Goal: Task Accomplishment & Management: Manage account settings

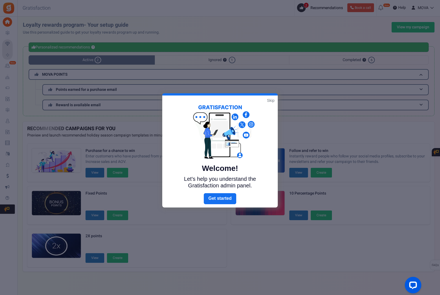
click at [270, 100] on link "Skip" at bounding box center [270, 101] width 7 height 6
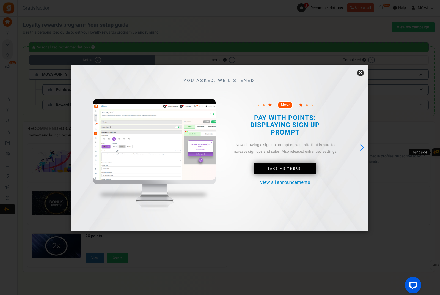
click at [363, 76] on link "×" at bounding box center [360, 73] width 7 height 7
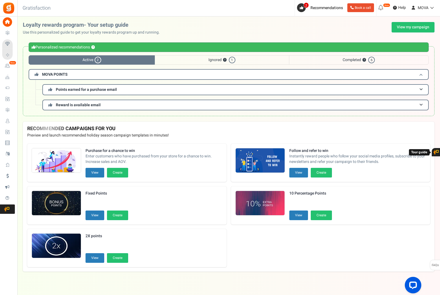
click at [216, 73] on h3 "MOVA POINTS" at bounding box center [229, 74] width 400 height 11
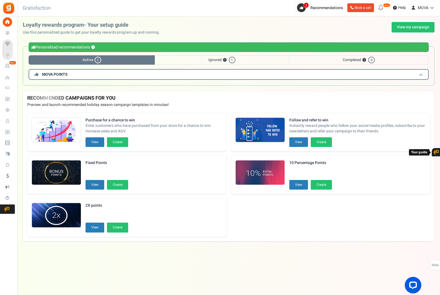
click at [216, 73] on h3 "MOVA POINTS" at bounding box center [229, 74] width 400 height 11
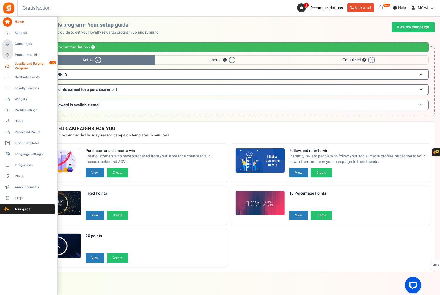
click at [19, 62] on span "Loyalty and Referral Program" at bounding box center [35, 65] width 40 height 9
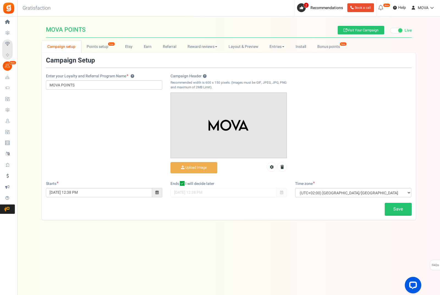
click at [0, 0] on span "Loyalty Rewards" at bounding box center [0, 0] width 0 height 0
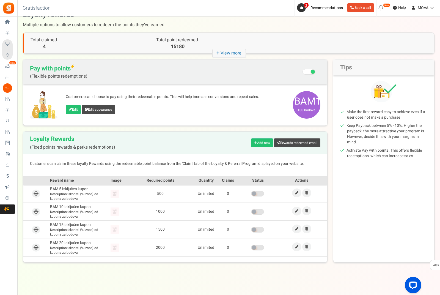
scroll to position [12, 0]
click at [76, 111] on link "Edit" at bounding box center [73, 109] width 15 height 9
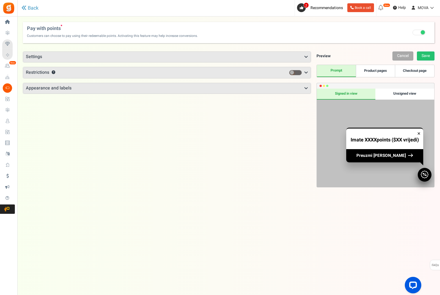
click at [150, 56] on h3 "Settings" at bounding box center [167, 57] width 288 height 10
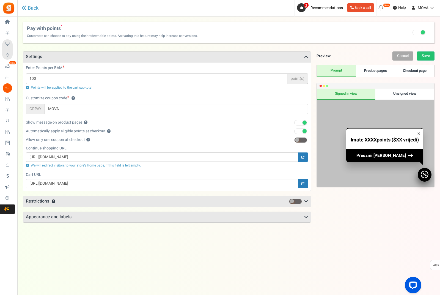
click at [136, 58] on h3 "Settings" at bounding box center [167, 57] width 288 height 10
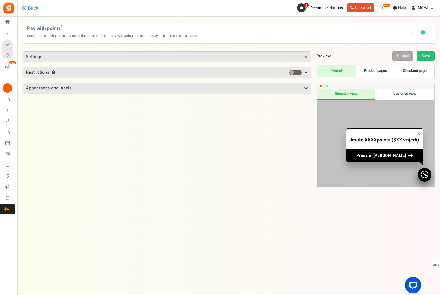
click at [128, 71] on h3 "Restrictions ?" at bounding box center [167, 72] width 288 height 11
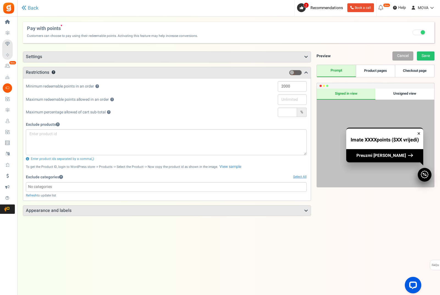
click at [128, 73] on h3 "Restrictions ?" at bounding box center [167, 72] width 288 height 11
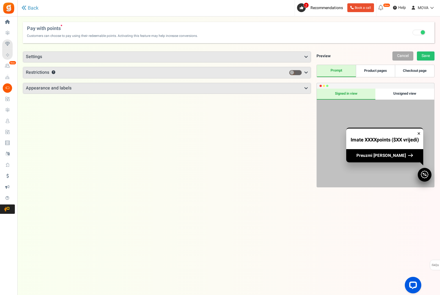
click at [129, 88] on h3 "Appearance and labels" at bounding box center [167, 88] width 288 height 10
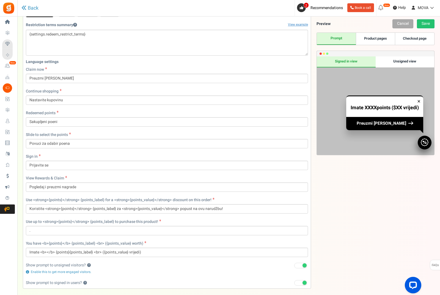
scroll to position [122, 0]
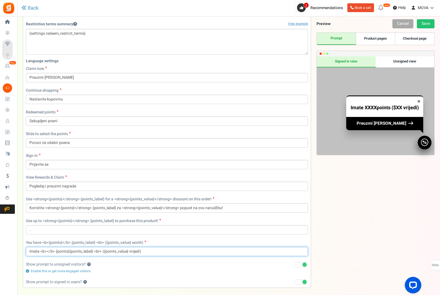
click at [134, 252] on input "Imate <b></b> {points}{points_label} <br> ({points_value} vrijedi)" at bounding box center [167, 251] width 282 height 9
click at [101, 251] on input "Imate <b></b> {points}{points_label} <br> ({points_value})" at bounding box center [167, 251] width 282 height 9
drag, startPoint x: 92, startPoint y: 251, endPoint x: 97, endPoint y: 251, distance: 5.2
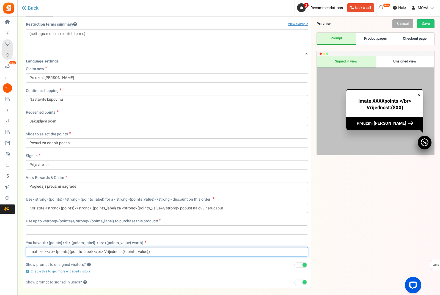
click at [92, 251] on input "Imate <b></b> {points}{points_label} </br> Vrijednost:({points_value})" at bounding box center [167, 251] width 282 height 9
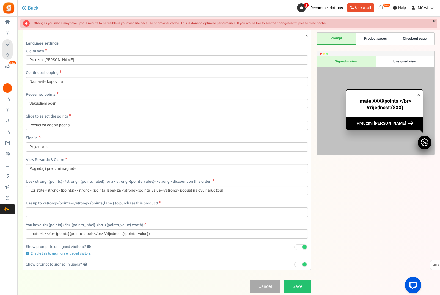
scroll to position [146, 0]
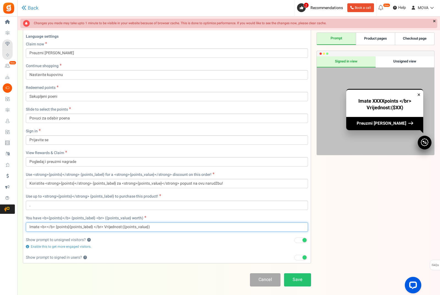
click at [68, 226] on input "Imate <b></b> {points}{points_label} </br> Vrijednost:({points_value})" at bounding box center [167, 226] width 282 height 9
click at [122, 228] on input "Imate <b></b> {points} {points_label} </br> Vrijednost:({points_value})" at bounding box center [167, 227] width 282 height 9
type input "Imate <b></b> {points} {points_label} </br> Vrijednost: ({points_value})"
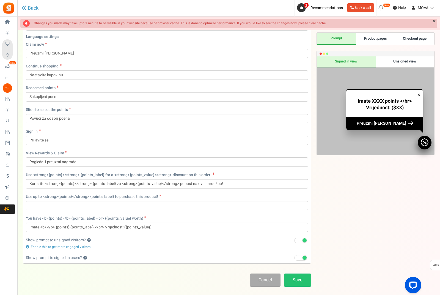
scroll to position [146, 0]
click at [292, 282] on link "Save" at bounding box center [297, 279] width 27 height 13
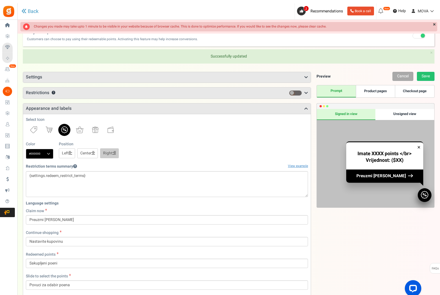
scroll to position [18, 0]
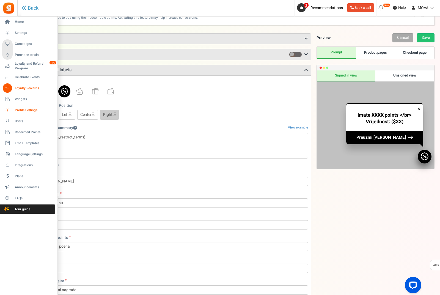
click at [8, 112] on icon at bounding box center [7, 109] width 9 height 9
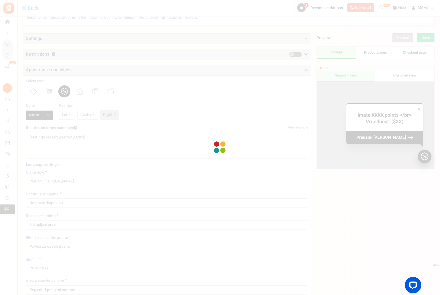
scroll to position [12, 0]
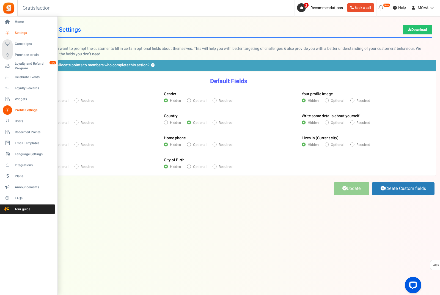
click at [20, 35] on span "Settings" at bounding box center [34, 33] width 39 height 5
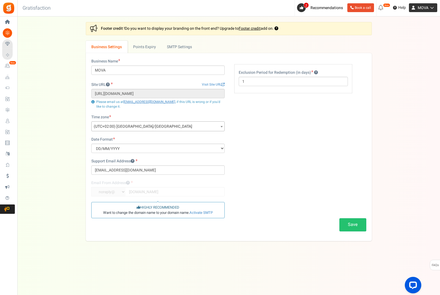
click at [417, 6] on icon at bounding box center [413, 7] width 9 height 9
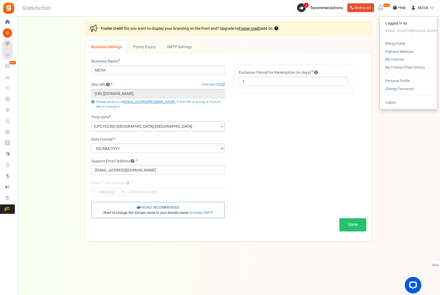
click at [8, 19] on icon at bounding box center [7, 21] width 9 height 9
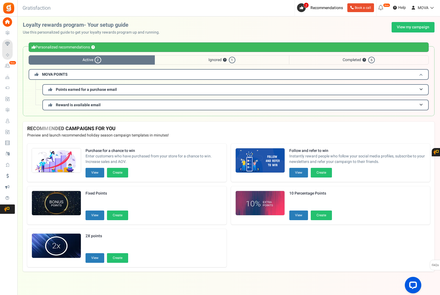
click at [111, 77] on h3 "MOVA POINTS" at bounding box center [229, 74] width 400 height 11
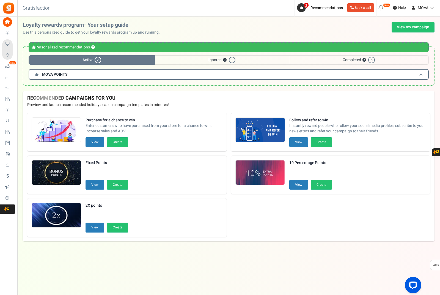
click at [111, 77] on h3 "MOVA POINTS" at bounding box center [229, 74] width 400 height 11
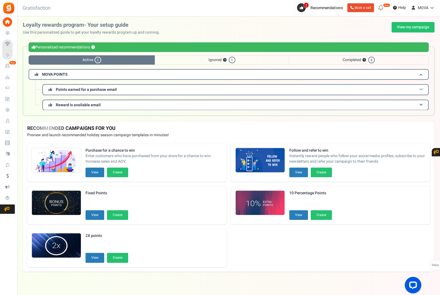
click at [108, 89] on span "Points earned for a purchase email" at bounding box center [86, 90] width 61 height 6
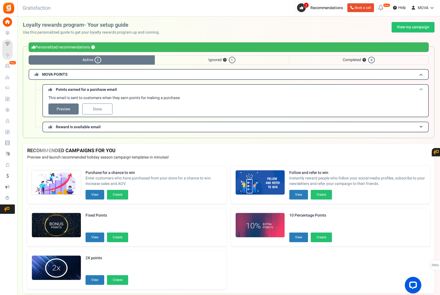
click at [108, 89] on span "Points earned for a purchase email" at bounding box center [86, 90] width 61 height 6
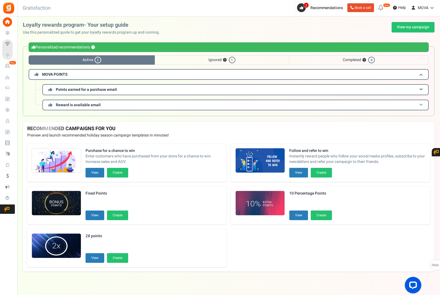
click at [105, 102] on h3 "Reward is available email" at bounding box center [235, 105] width 386 height 11
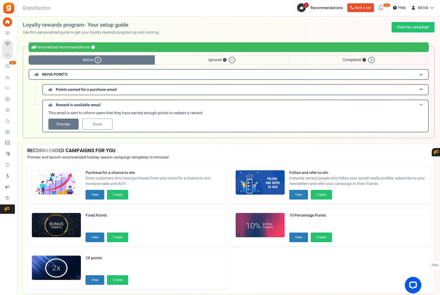
click at [105, 102] on h3 "Reward is available email" at bounding box center [235, 105] width 386 height 10
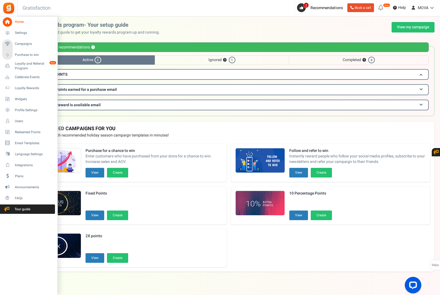
click at [7, 19] on icon at bounding box center [7, 21] width 9 height 9
click at [9, 33] on icon at bounding box center [7, 32] width 9 height 9
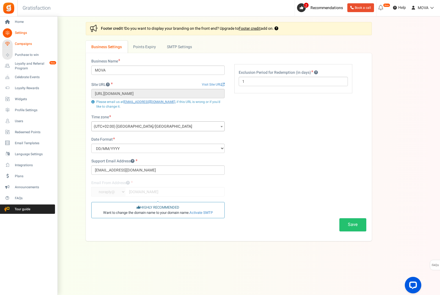
click at [16, 43] on span "Campaigns" at bounding box center [34, 44] width 39 height 5
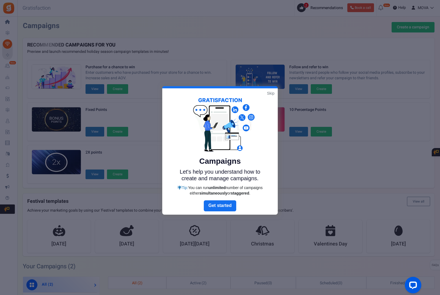
click at [271, 94] on link "Skip" at bounding box center [270, 93] width 7 height 6
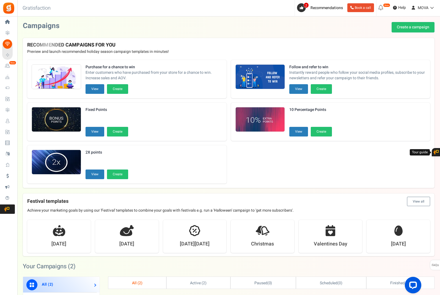
click at [0, 0] on span "Loyalty and Referral Program" at bounding box center [0, 0] width 0 height 0
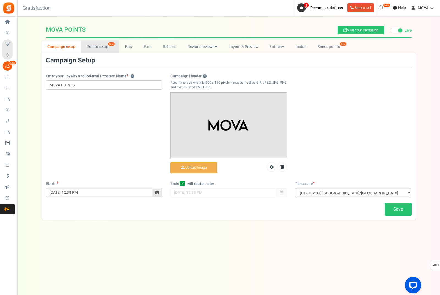
click at [94, 47] on link "Points setup New" at bounding box center [100, 46] width 38 height 12
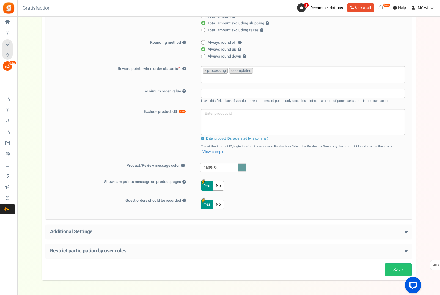
scroll to position [137, 0]
click at [121, 236] on div "Additional Settings Welcome Bonus ? Yes No Enter Welcome Points Welcome Note Te…" at bounding box center [229, 232] width 366 height 14
click at [125, 234] on h4 "Additional Settings" at bounding box center [229, 232] width 358 height 6
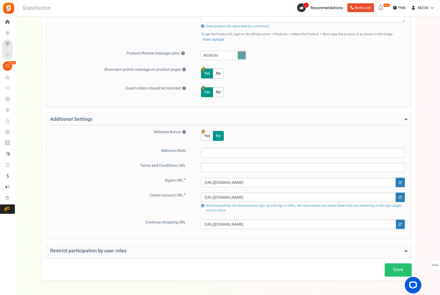
scroll to position [249, 0]
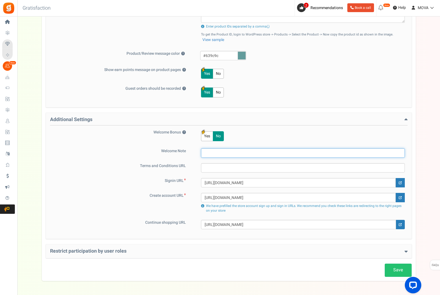
click at [213, 156] on input "text" at bounding box center [303, 152] width 204 height 9
click at [164, 252] on h4 "Restrict participation by user roles" at bounding box center [229, 251] width 358 height 6
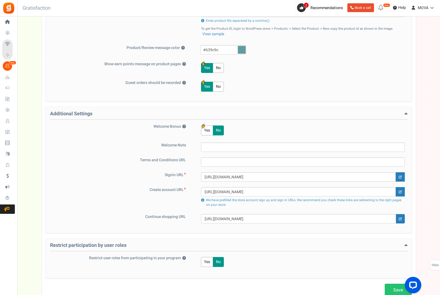
scroll to position [254, 0]
click at [207, 264] on button "Yes" at bounding box center [207, 262] width 12 height 10
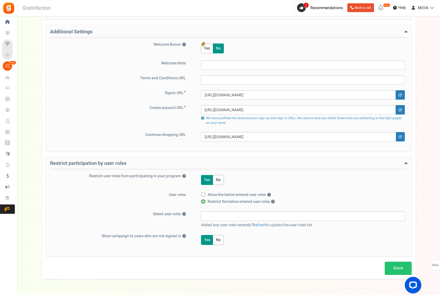
scroll to position [336, 0]
click at [218, 219] on input "search" at bounding box center [303, 216] width 201 height 6
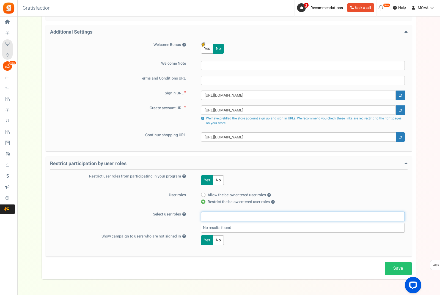
drag, startPoint x: 220, startPoint y: 182, endPoint x: 220, endPoint y: 120, distance: 61.6
click at [220, 182] on button "No" at bounding box center [218, 180] width 11 height 10
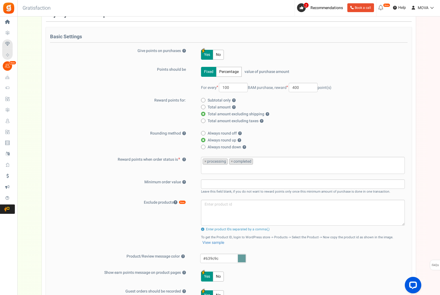
scroll to position [0, 0]
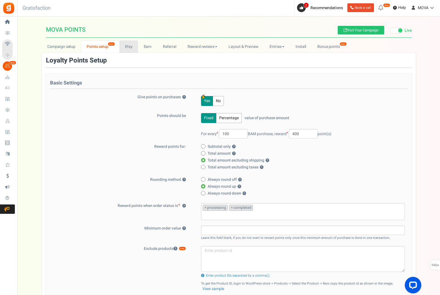
click at [132, 47] on link "Etsy" at bounding box center [128, 46] width 19 height 12
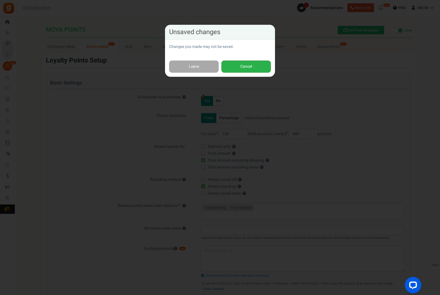
click at [236, 63] on button "Cancel" at bounding box center [246, 67] width 50 height 12
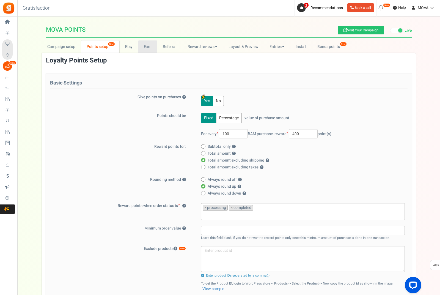
click at [152, 48] on link "Earn" at bounding box center [147, 46] width 19 height 12
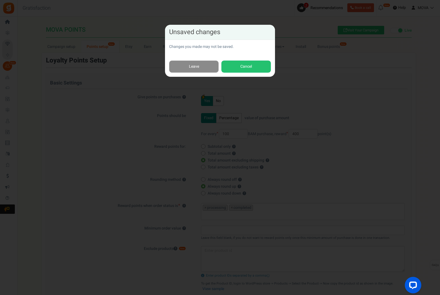
click at [208, 68] on link "Leave" at bounding box center [194, 67] width 50 height 12
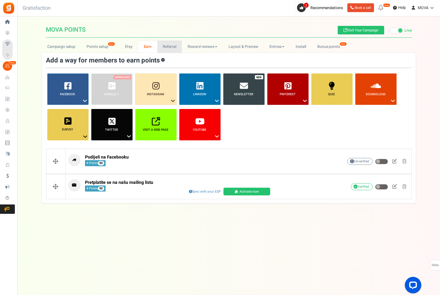
click at [173, 47] on link "Referral" at bounding box center [169, 46] width 25 height 12
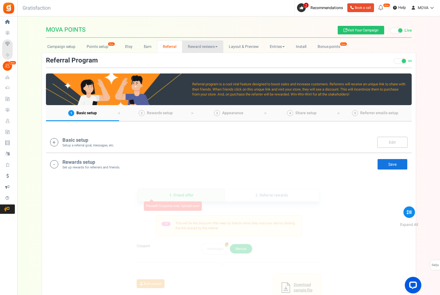
click at [194, 49] on link "Reward reviews" at bounding box center [202, 46] width 41 height 12
click at [198, 59] on link "WOO" at bounding box center [204, 59] width 44 height 8
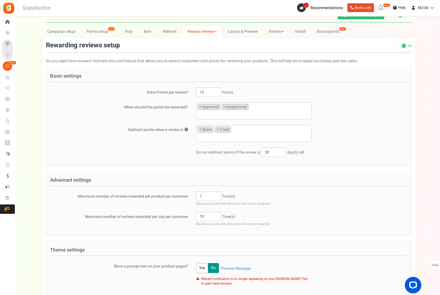
scroll to position [20, 0]
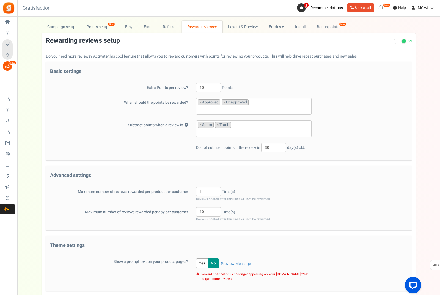
drag, startPoint x: 396, startPoint y: 39, endPoint x: 396, endPoint y: 59, distance: 19.8
click at [396, 39] on span at bounding box center [400, 42] width 13 height 6
click at [394, 40] on input "ON OFF" at bounding box center [394, 44] width 0 height 9
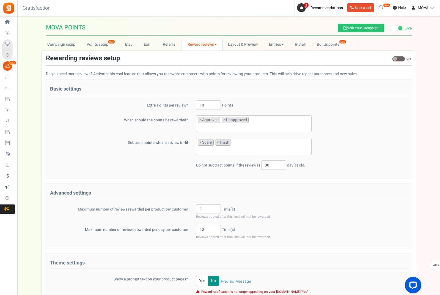
scroll to position [10, 0]
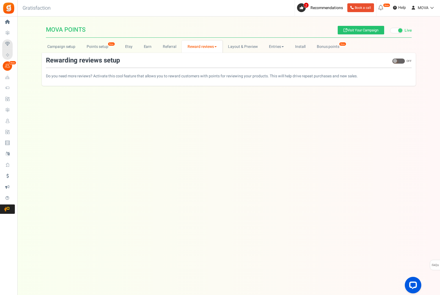
click at [400, 58] on span at bounding box center [398, 61] width 13 height 6
click at [392, 59] on input "ON OFF" at bounding box center [392, 63] width 0 height 9
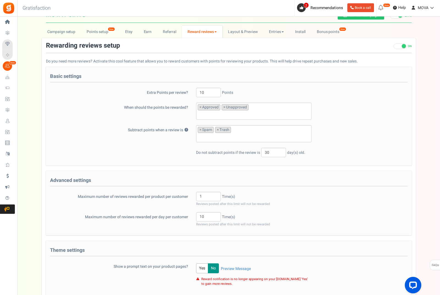
scroll to position [2, 0]
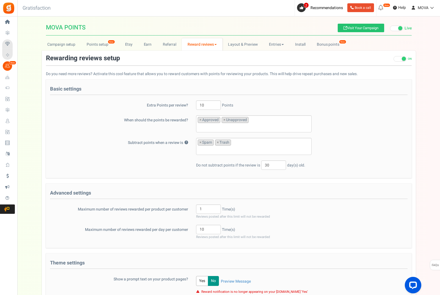
click at [402, 57] on span at bounding box center [400, 59] width 13 height 6
click at [394, 57] on input "ON OFF" at bounding box center [394, 61] width 0 height 9
checkbox input "false"
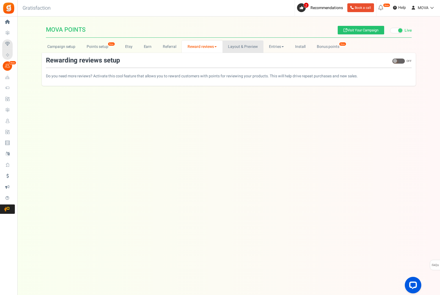
click at [234, 44] on link "Layout & Preview" at bounding box center [243, 46] width 41 height 12
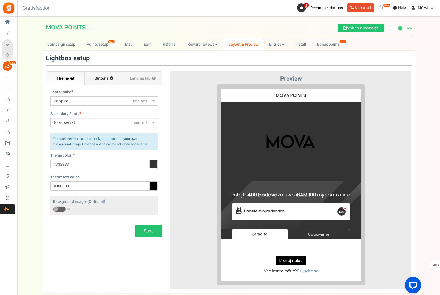
click at [92, 78] on label "Buttons ?" at bounding box center [104, 79] width 39 height 14
click at [0, 0] on input "Buttons ?" at bounding box center [0, 0] width 0 height 0
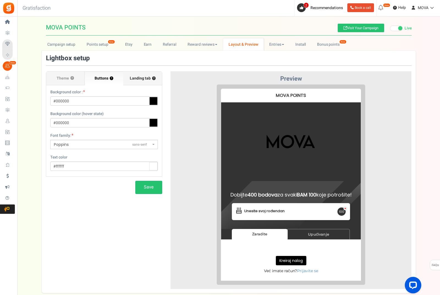
click at [136, 78] on span "Landing tab ?" at bounding box center [143, 79] width 26 height 6
click at [0, 0] on input "Landing tab ?" at bounding box center [0, 0] width 0 height 0
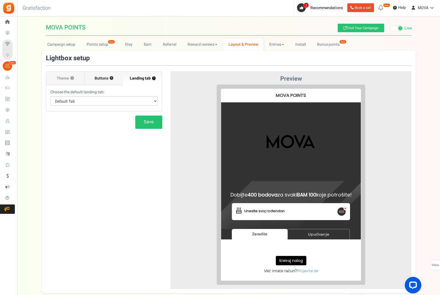
click at [106, 79] on span "Buttons" at bounding box center [102, 79] width 14 height 6
click at [0, 0] on input "Buttons ?" at bounding box center [0, 0] width 0 height 0
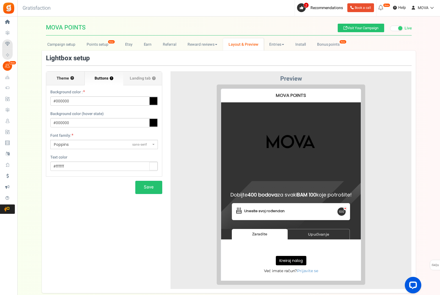
click at [77, 82] on label "Theme ?" at bounding box center [65, 79] width 39 height 14
click at [0, 0] on input "Theme ?" at bounding box center [0, 0] width 0 height 0
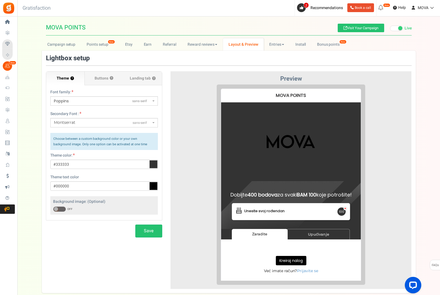
scroll to position [14, 0]
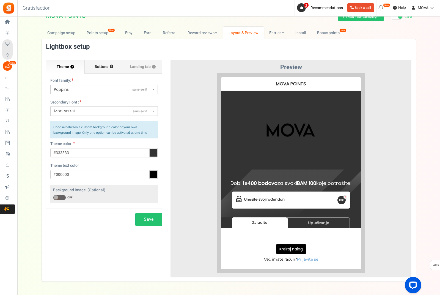
click at [100, 63] on label "Buttons ?" at bounding box center [104, 67] width 39 height 14
click at [0, 0] on input "Buttons ?" at bounding box center [0, 0] width 0 height 0
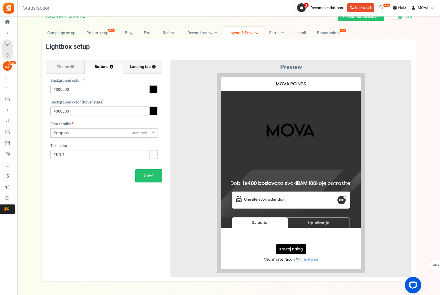
click at [136, 67] on span "Landing tab ?" at bounding box center [143, 67] width 26 height 6
click at [0, 0] on input "Landing tab ?" at bounding box center [0, 0] width 0 height 0
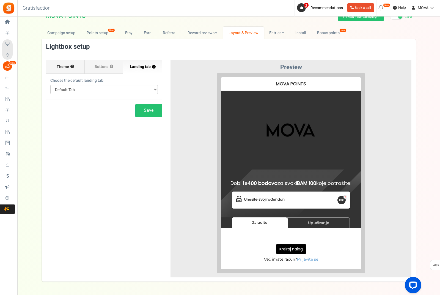
click at [64, 70] on label "Theme ?" at bounding box center [65, 67] width 39 height 14
click at [0, 0] on input "Theme ?" at bounding box center [0, 0] width 0 height 0
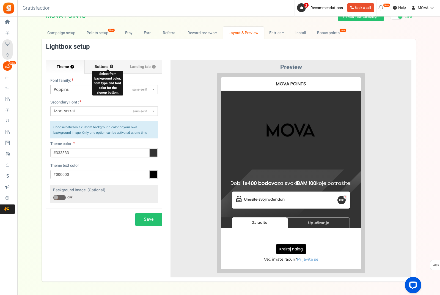
click at [113, 68] on button "?" at bounding box center [112, 67] width 4 height 4
click at [149, 68] on span "Landing tab ?" at bounding box center [143, 67] width 26 height 6
click at [0, 0] on input "Landing tab ?" at bounding box center [0, 0] width 0 height 0
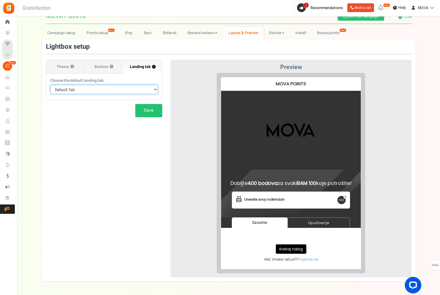
click at [137, 88] on select "Default Tab Zaradite Upućivanje" at bounding box center [104, 89] width 108 height 9
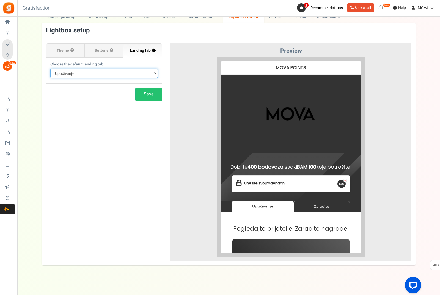
scroll to position [27, 0]
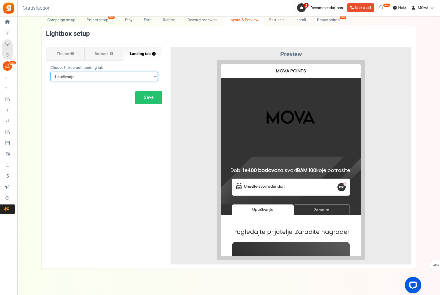
select select "earn"
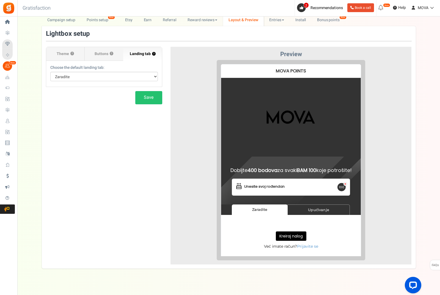
click at [208, 95] on div at bounding box center [291, 160] width 233 height 200
select select
click at [197, 101] on div at bounding box center [291, 160] width 233 height 200
click at [152, 104] on button "Save" at bounding box center [148, 97] width 27 height 13
click at [274, 22] on link "Entries" at bounding box center [277, 20] width 26 height 12
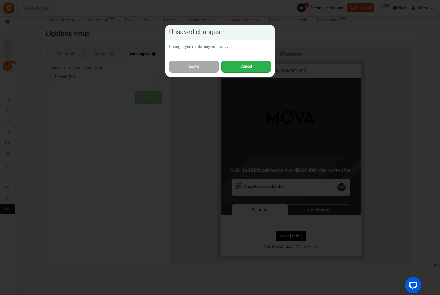
click at [244, 64] on button "Cancel" at bounding box center [246, 67] width 50 height 12
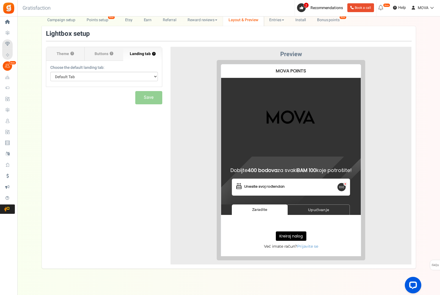
click at [157, 97] on div "Save" at bounding box center [104, 97] width 116 height 13
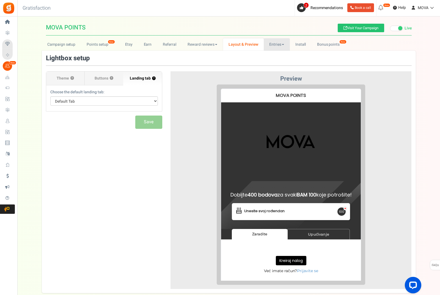
click at [283, 46] on link "Entries" at bounding box center [277, 44] width 26 height 12
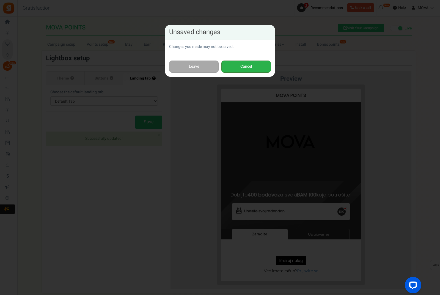
click at [240, 67] on button "Cancel" at bounding box center [246, 67] width 50 height 12
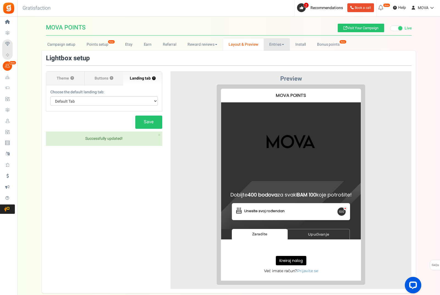
click at [281, 48] on link "Entries" at bounding box center [277, 44] width 26 height 12
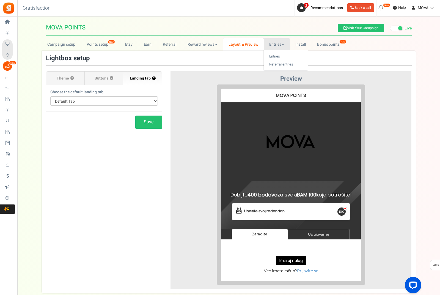
click at [369, 27] on div at bounding box center [220, 147] width 440 height 295
click at [359, 29] on link "Visit Your Campaign" at bounding box center [361, 28] width 46 height 9
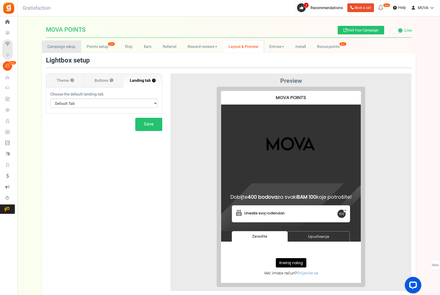
click at [62, 48] on link "Campaign setup" at bounding box center [61, 46] width 39 height 12
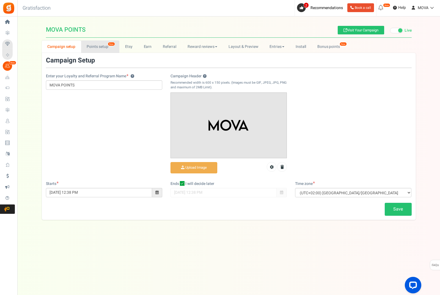
click at [83, 48] on link "Points setup New" at bounding box center [100, 46] width 38 height 12
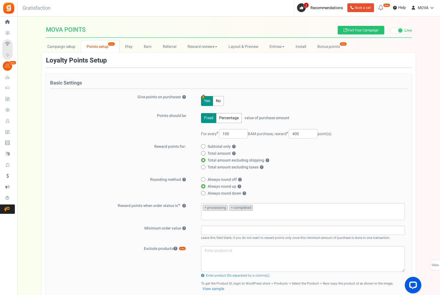
click at [0, 0] on span "Loyalty Rewards" at bounding box center [0, 0] width 0 height 0
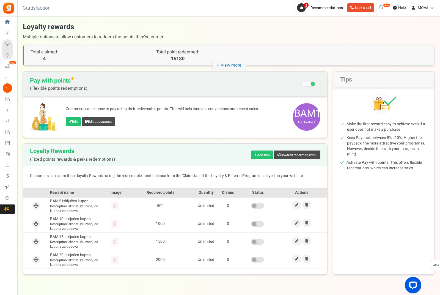
click at [202, 123] on div "Edit Edit appearance" at bounding box center [177, 122] width 222 height 10
click at [76, 123] on link "Edit" at bounding box center [73, 121] width 15 height 9
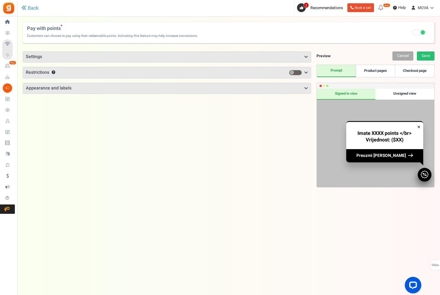
click at [85, 92] on h3 "Appearance and labels" at bounding box center [167, 88] width 288 height 10
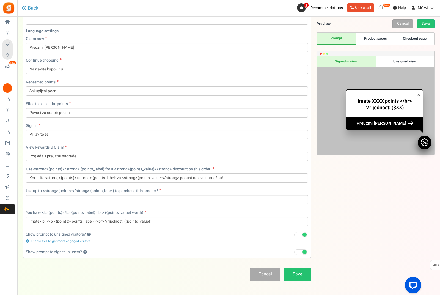
scroll to position [152, 0]
click at [300, 237] on span at bounding box center [300, 235] width 13 height 6
click at [294, 237] on input "Recommended: Turn On" at bounding box center [294, 235] width 0 height 4
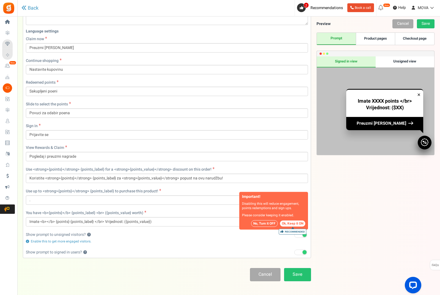
click at [298, 240] on div "Enable this to get more engaged visitors." at bounding box center [167, 241] width 282 height 5
click at [295, 224] on button "Ok, Keep it ON Recommended" at bounding box center [292, 223] width 25 height 6
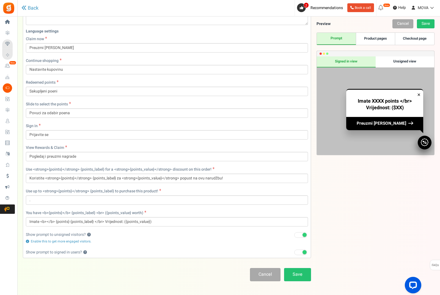
click at [394, 59] on div "Unsigned view" at bounding box center [405, 61] width 59 height 11
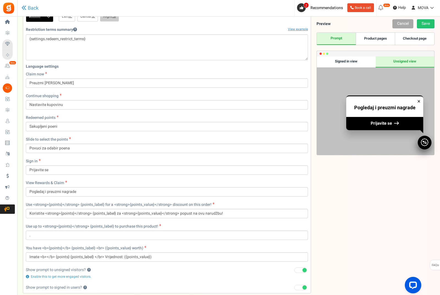
scroll to position [124, 0]
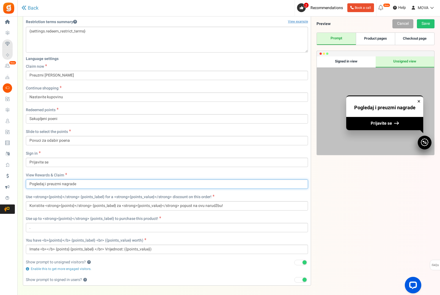
click at [126, 186] on input "Pogledaj i preuzmi nagrade" at bounding box center [167, 183] width 282 height 9
click at [126, 183] on input "Pogledaj i preuzmi nagrade" at bounding box center [167, 183] width 282 height 9
type input "Z"
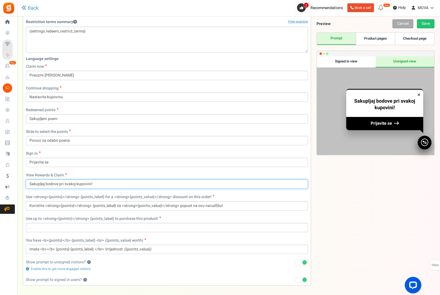
click at [45, 186] on input "Sakupljaj bodove pri svakoj kupovini!" at bounding box center [167, 183] width 282 height 9
type input "Sakupljajte bodove pri svakoj kupovini!"
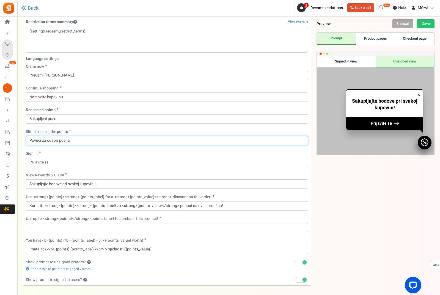
click at [84, 139] on input "Povuci za odabir poena" at bounding box center [167, 140] width 282 height 9
click at [84, 140] on input "Povuci za odabir poena" at bounding box center [167, 140] width 282 height 9
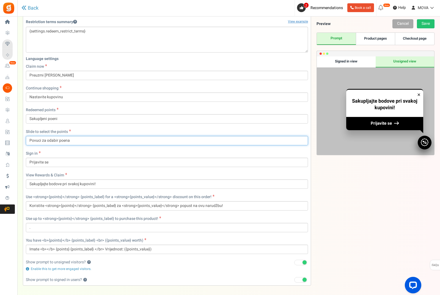
click at [84, 140] on input "Povuci za odabir poena" at bounding box center [167, 140] width 282 height 9
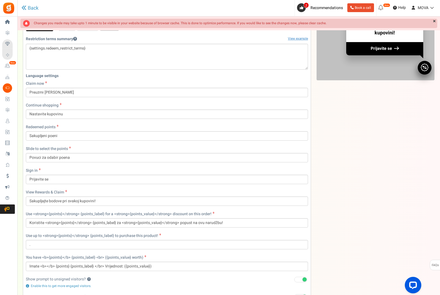
scroll to position [18, 0]
